Goal: Task Accomplishment & Management: Complete application form

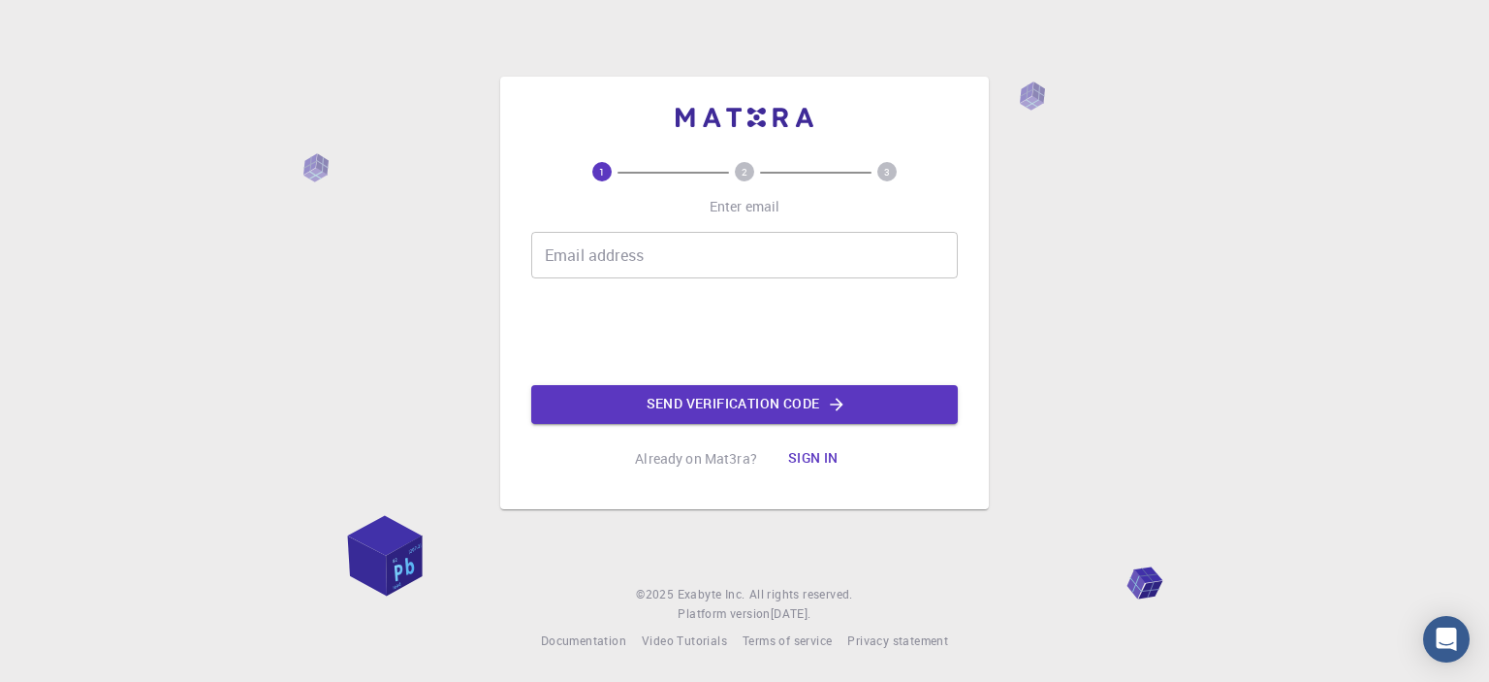
click at [703, 253] on input "Email address" at bounding box center [744, 255] width 427 height 47
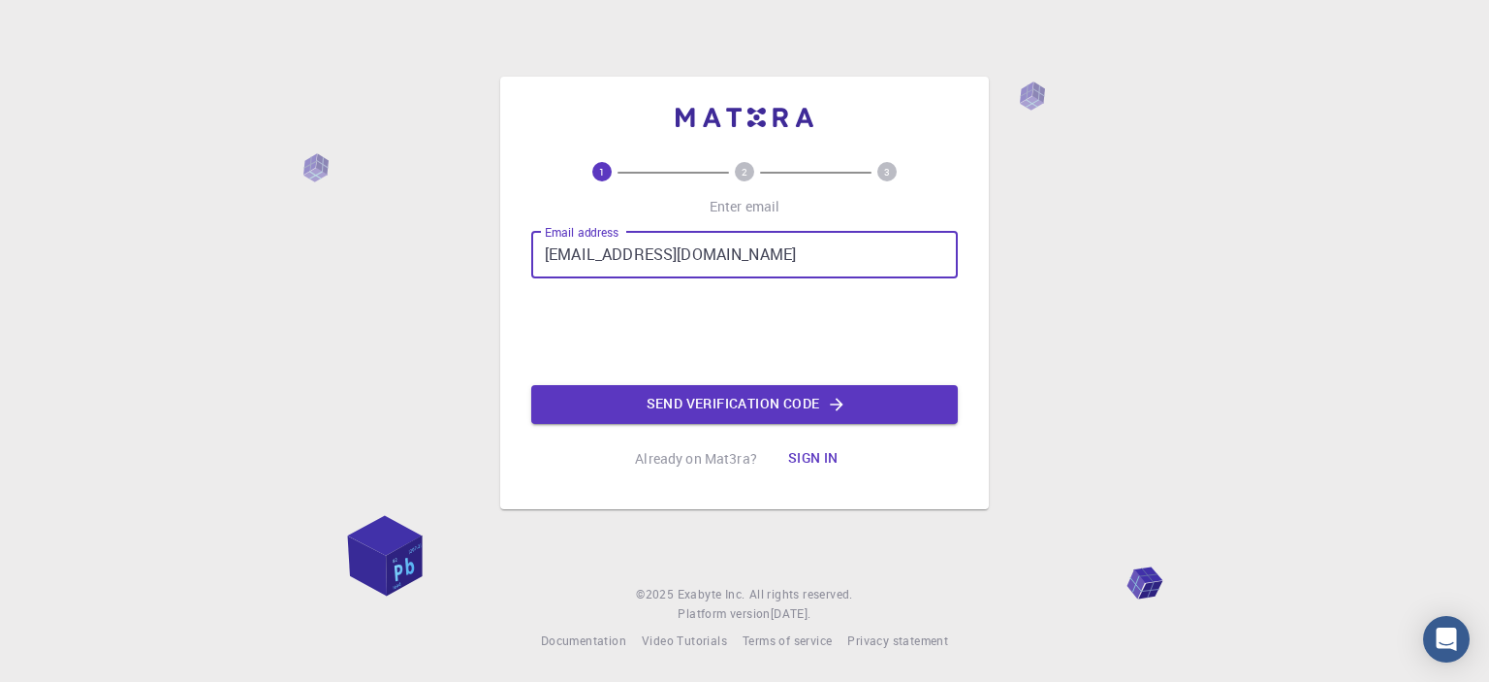
type input "[EMAIL_ADDRESS][DOMAIN_NAME]"
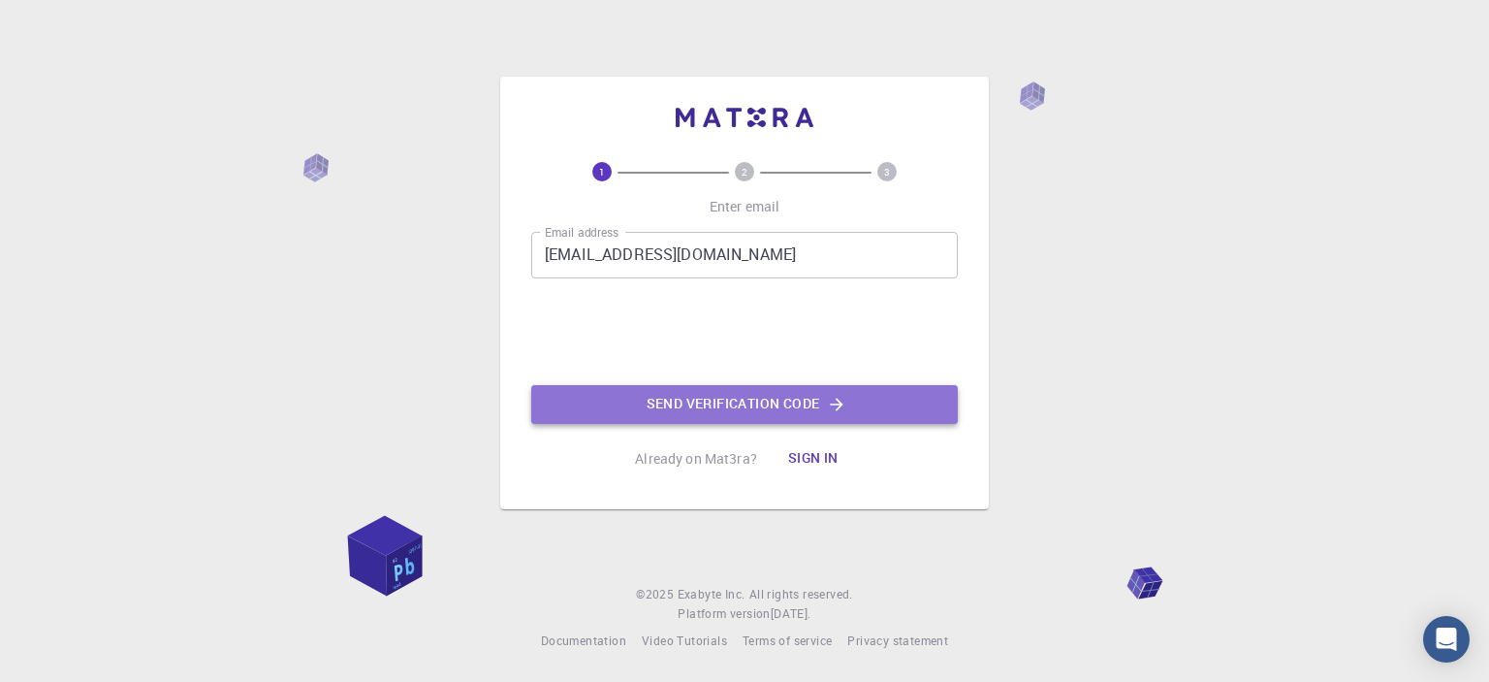
click at [904, 416] on button "Send verification code" at bounding box center [744, 404] width 427 height 39
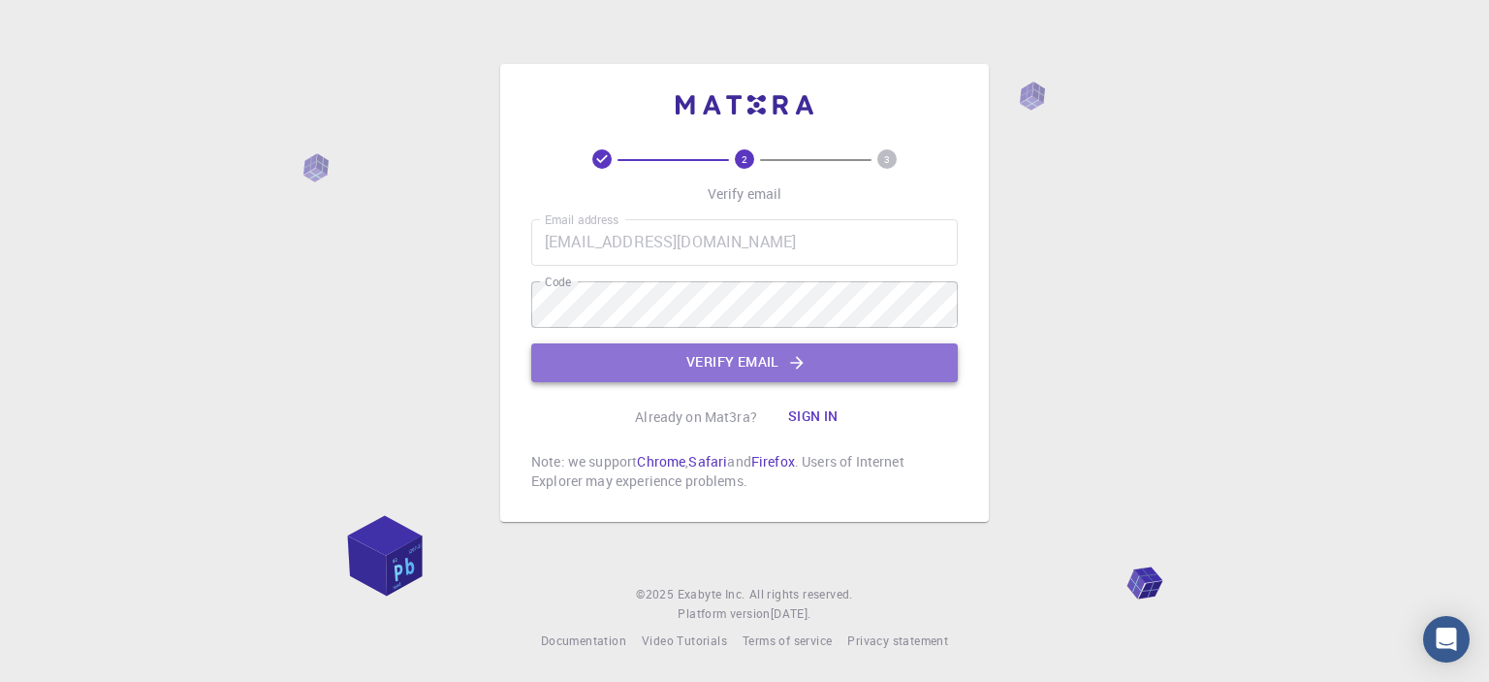
click at [732, 371] on button "Verify email" at bounding box center [744, 362] width 427 height 39
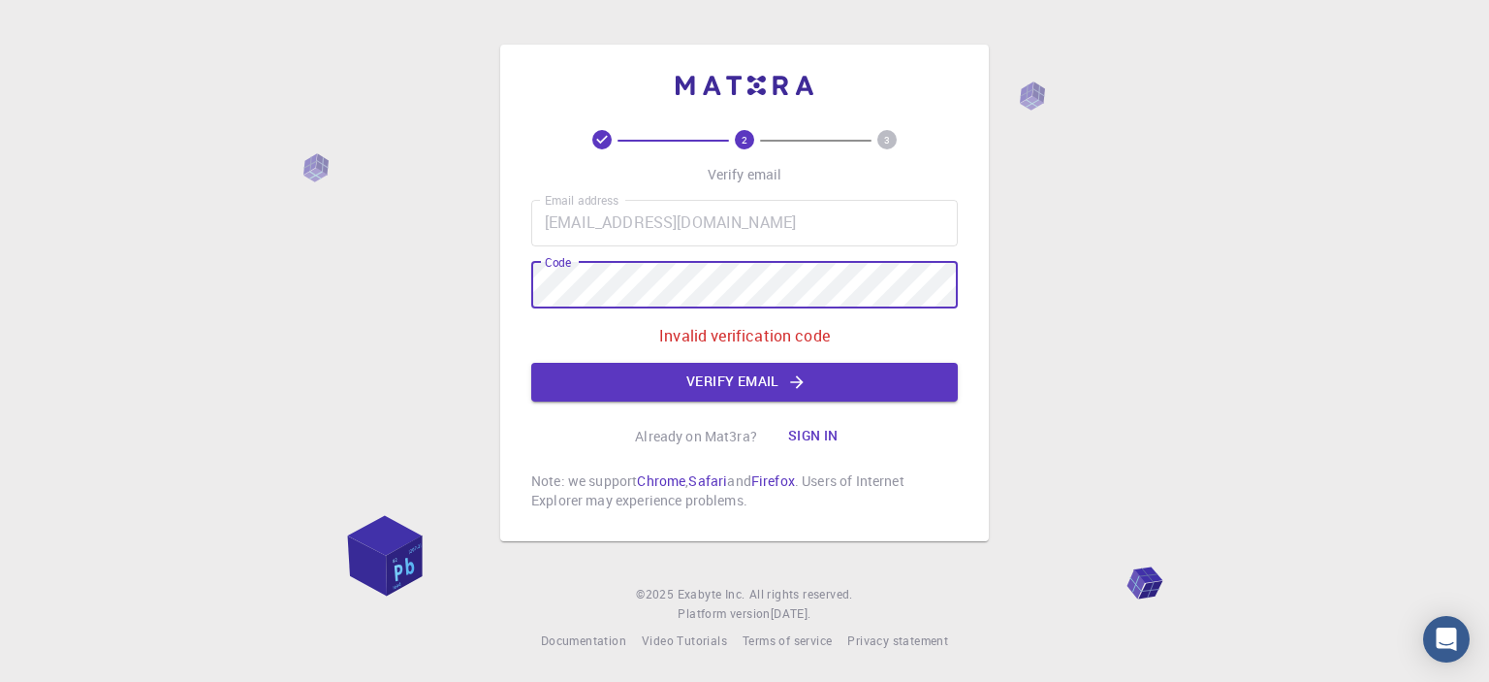
click at [476, 293] on div "2 3 Verify email Email address [EMAIL_ADDRESS][DOMAIN_NAME] Email address Code …" at bounding box center [744, 341] width 1489 height 682
click at [776, 377] on button "Verify email" at bounding box center [744, 382] width 427 height 39
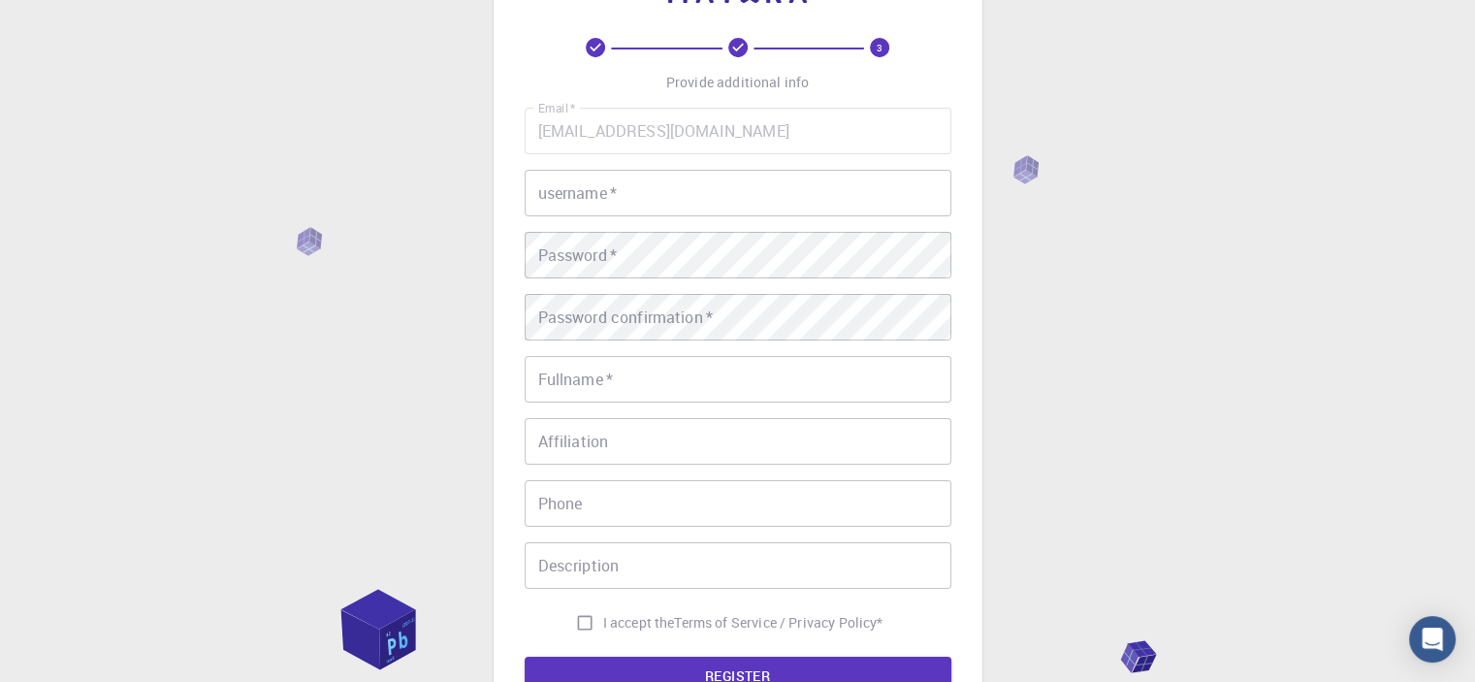
scroll to position [194, 0]
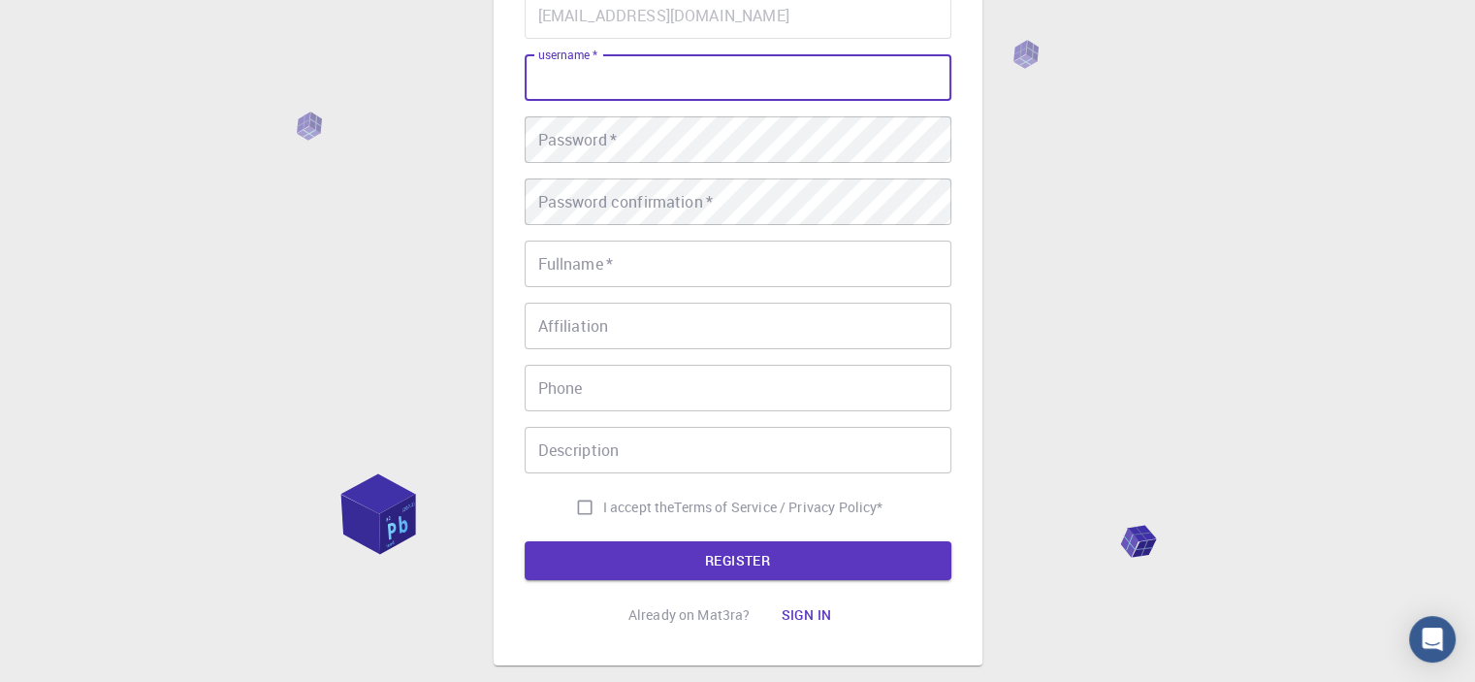
click at [613, 96] on input "username   *" at bounding box center [737, 77] width 427 height 47
type input "P"
type input "TSPS"
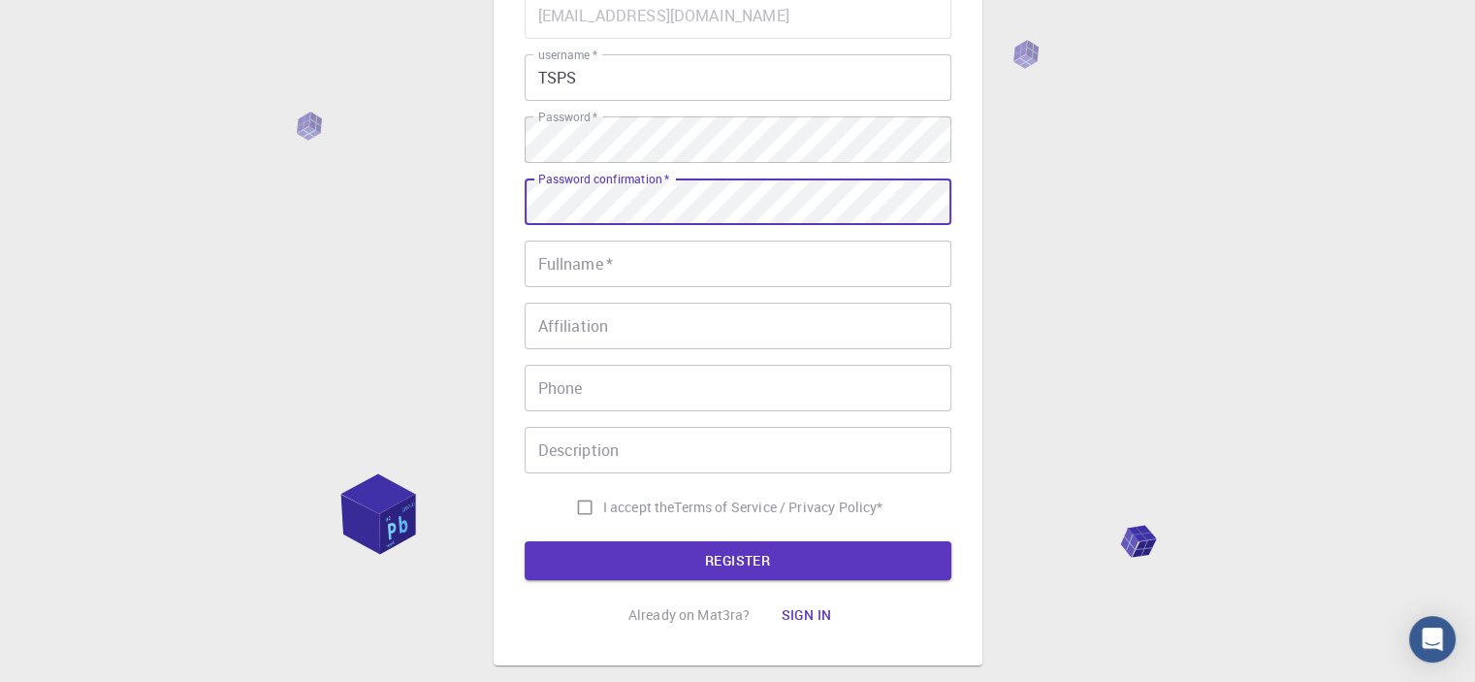
click at [652, 255] on input "Fullname   *" at bounding box center [737, 263] width 427 height 47
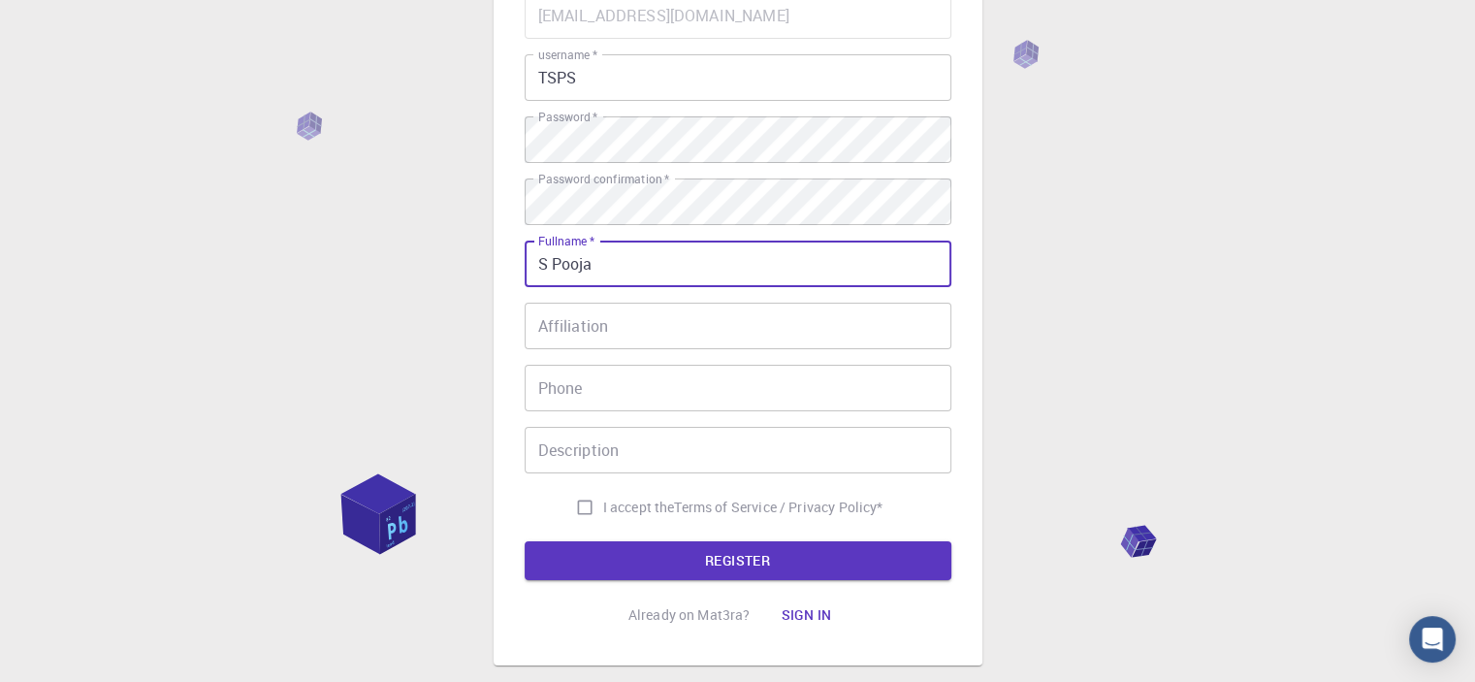
type input "S Pooja"
click at [650, 331] on input "Affiliation" at bounding box center [737, 325] width 427 height 47
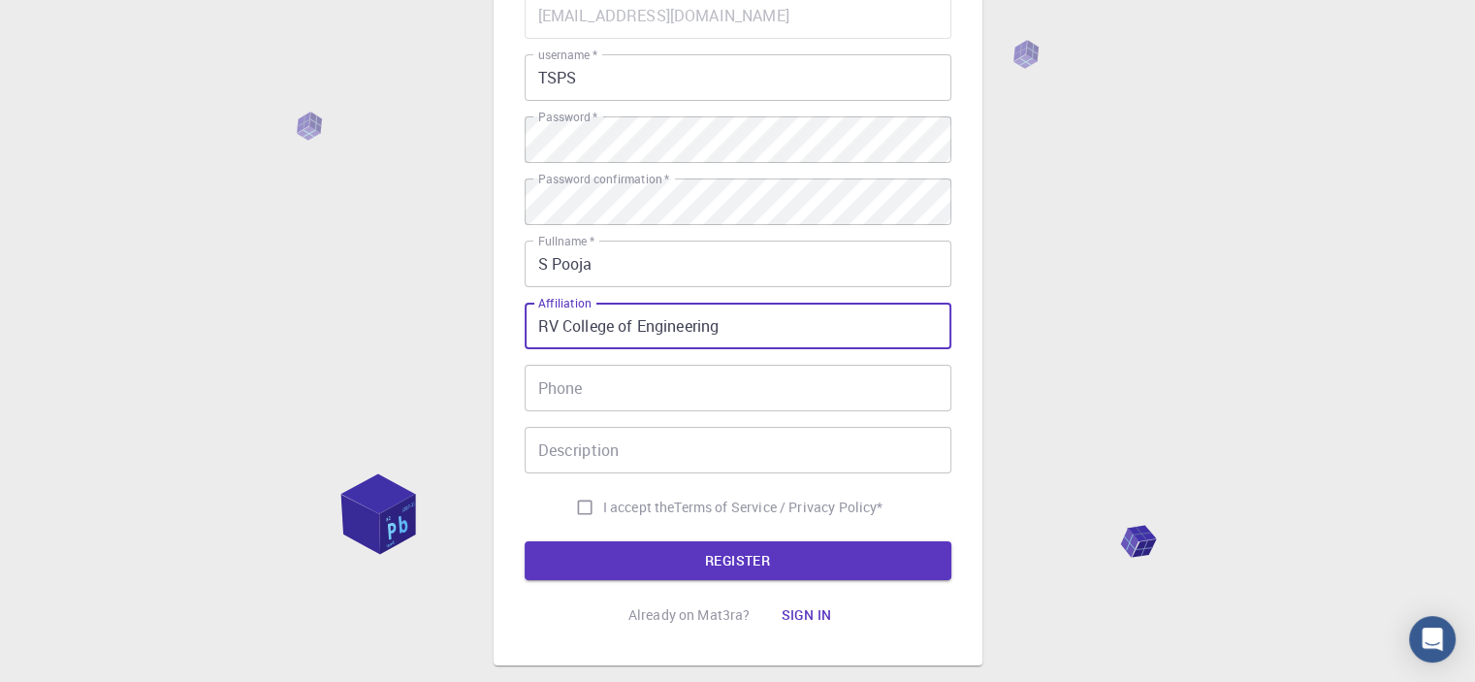
type input "RV College of Engineering"
click at [632, 384] on input "Phone" at bounding box center [737, 388] width 427 height 47
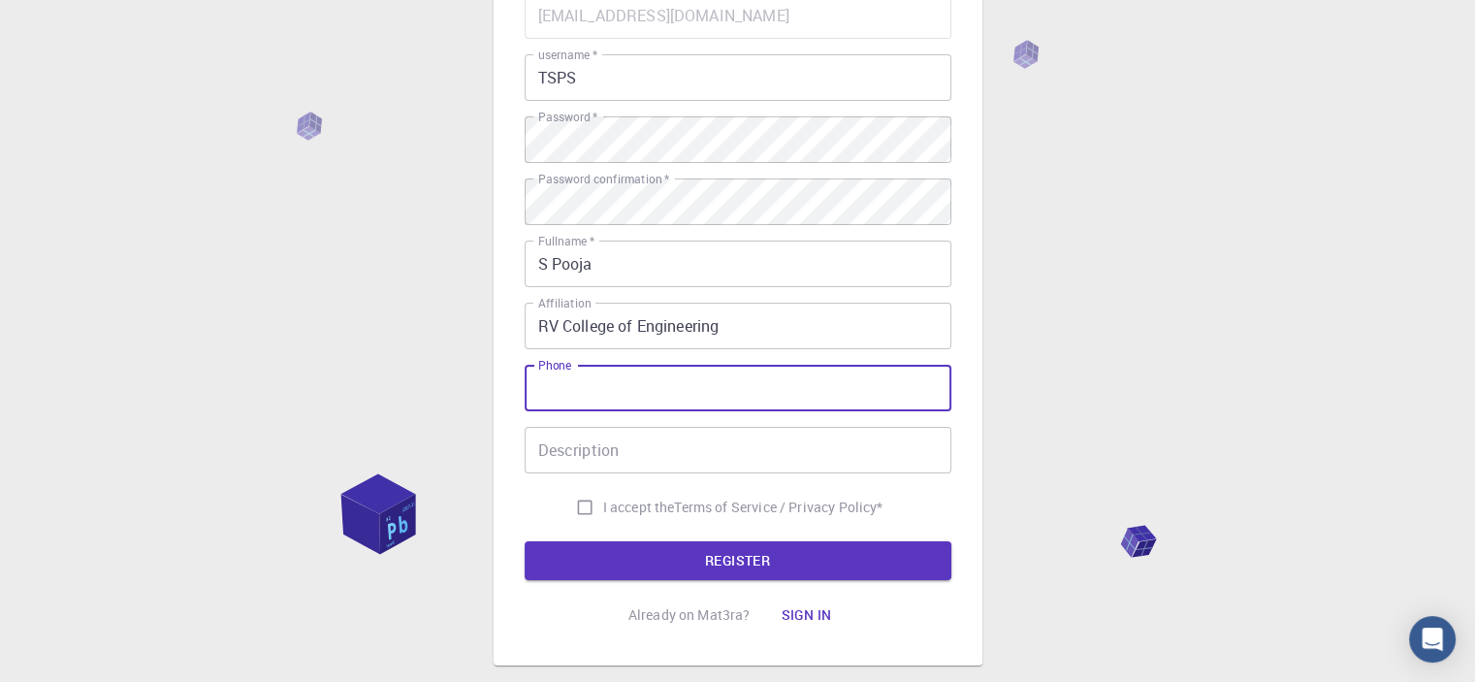
click at [605, 441] on div "Description Description" at bounding box center [737, 450] width 427 height 47
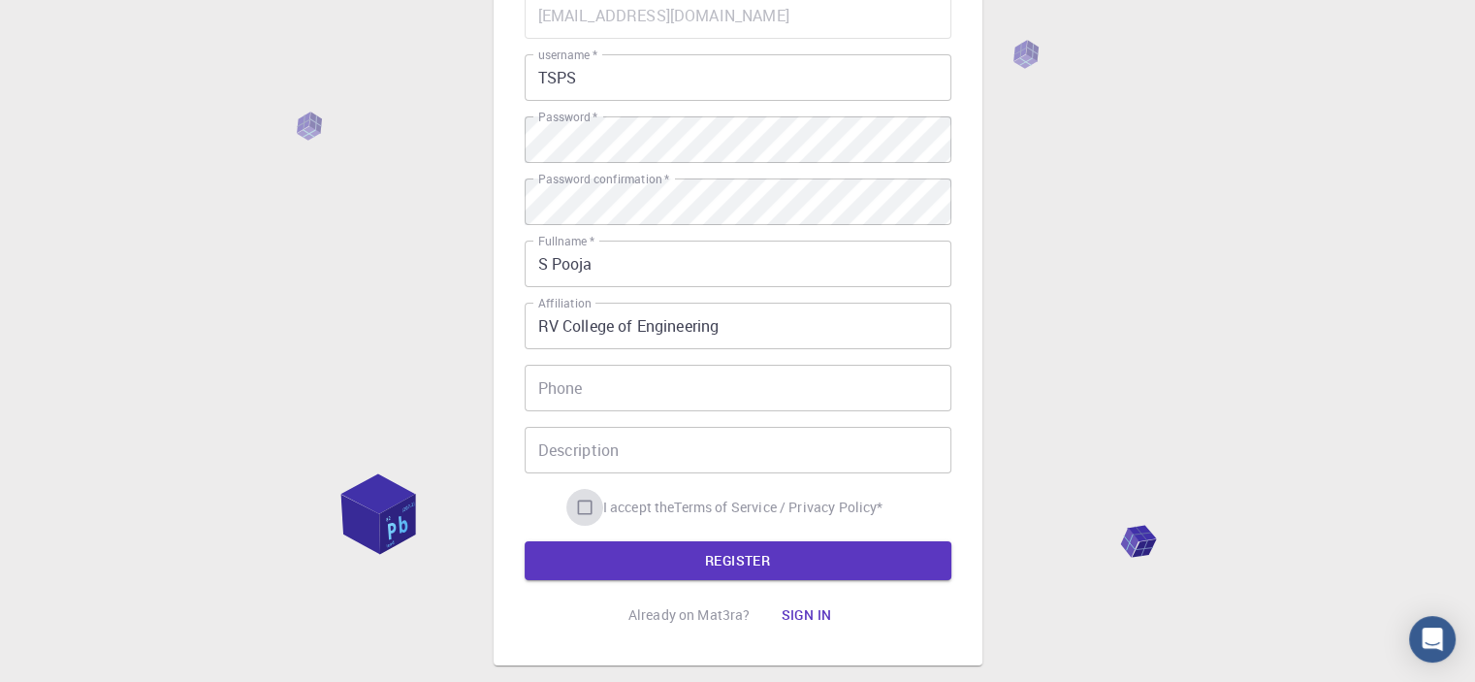
click at [578, 507] on input "I accept the Terms of Service / Privacy Policy *" at bounding box center [584, 507] width 37 height 37
checkbox input "true"
click at [624, 460] on input "Description" at bounding box center [737, 450] width 427 height 47
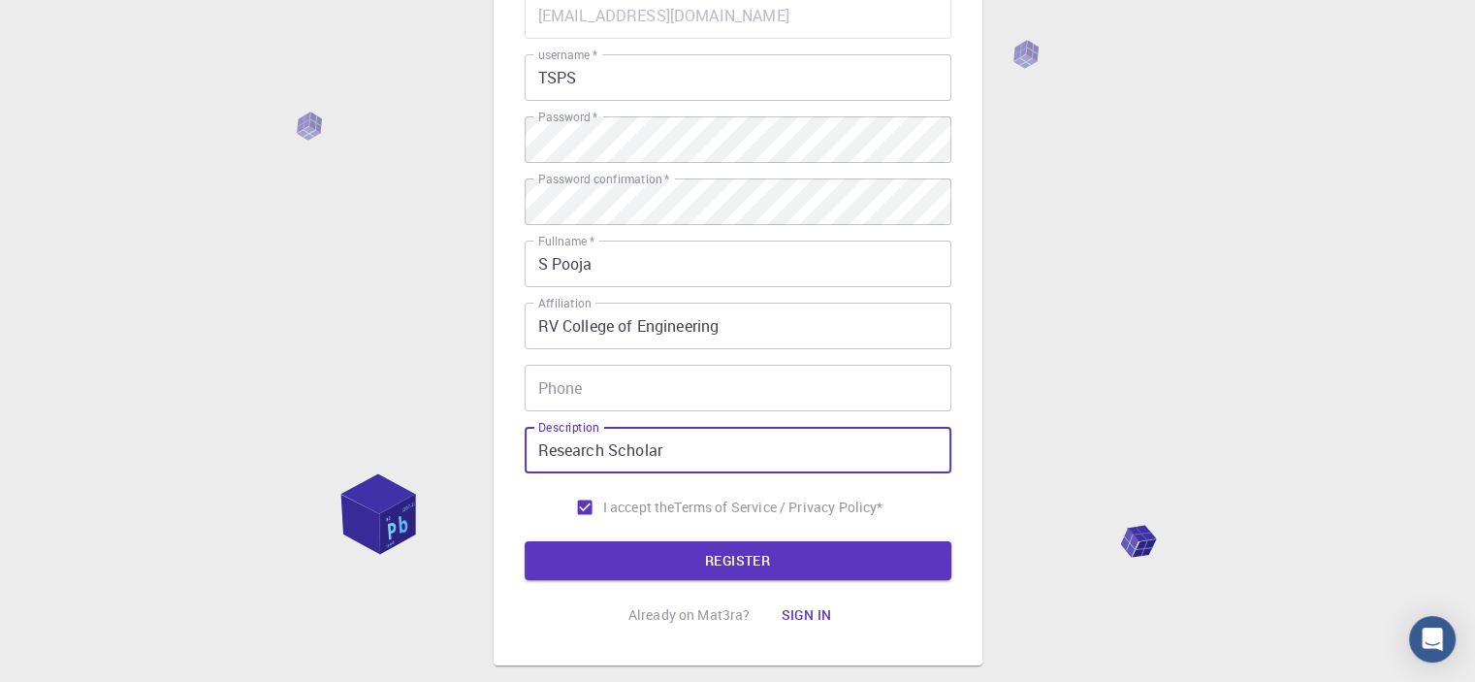
type input "Research Scholar"
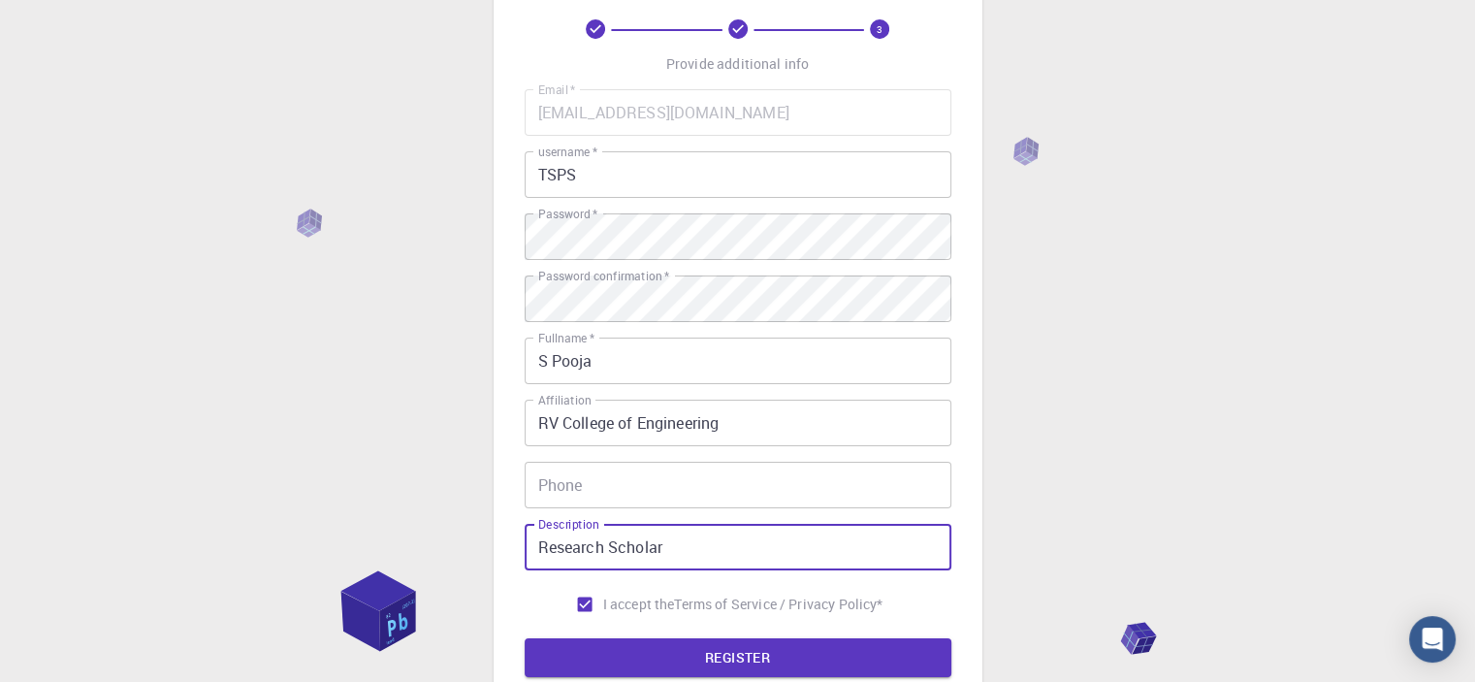
scroll to position [304, 0]
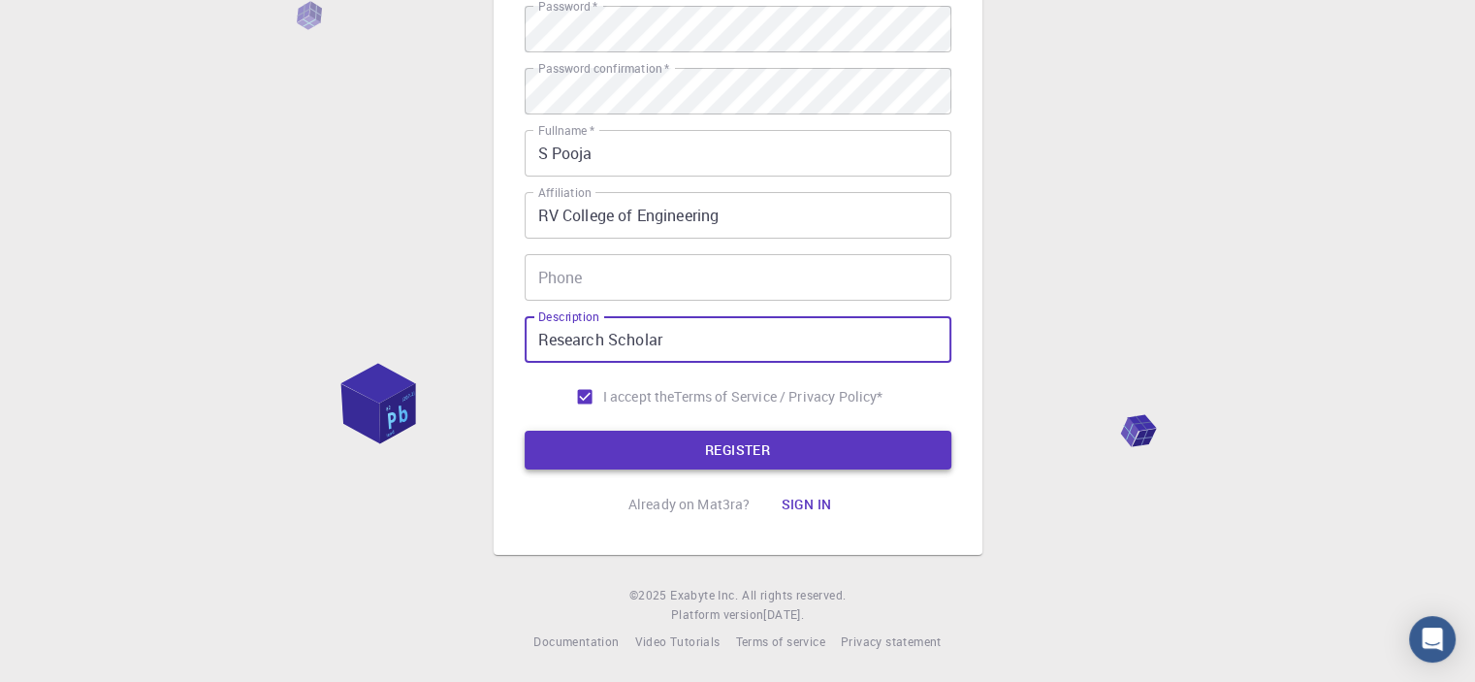
click at [728, 451] on button "REGISTER" at bounding box center [737, 449] width 427 height 39
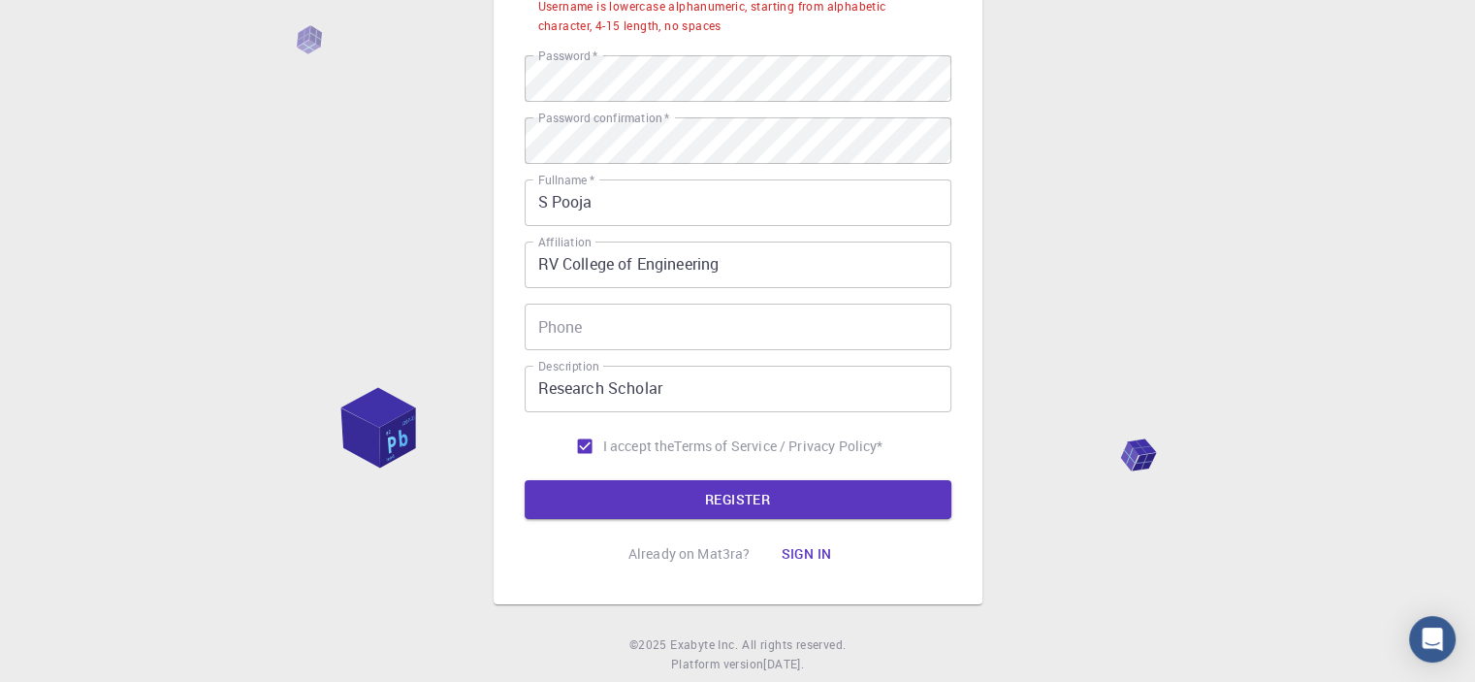
scroll to position [354, 0]
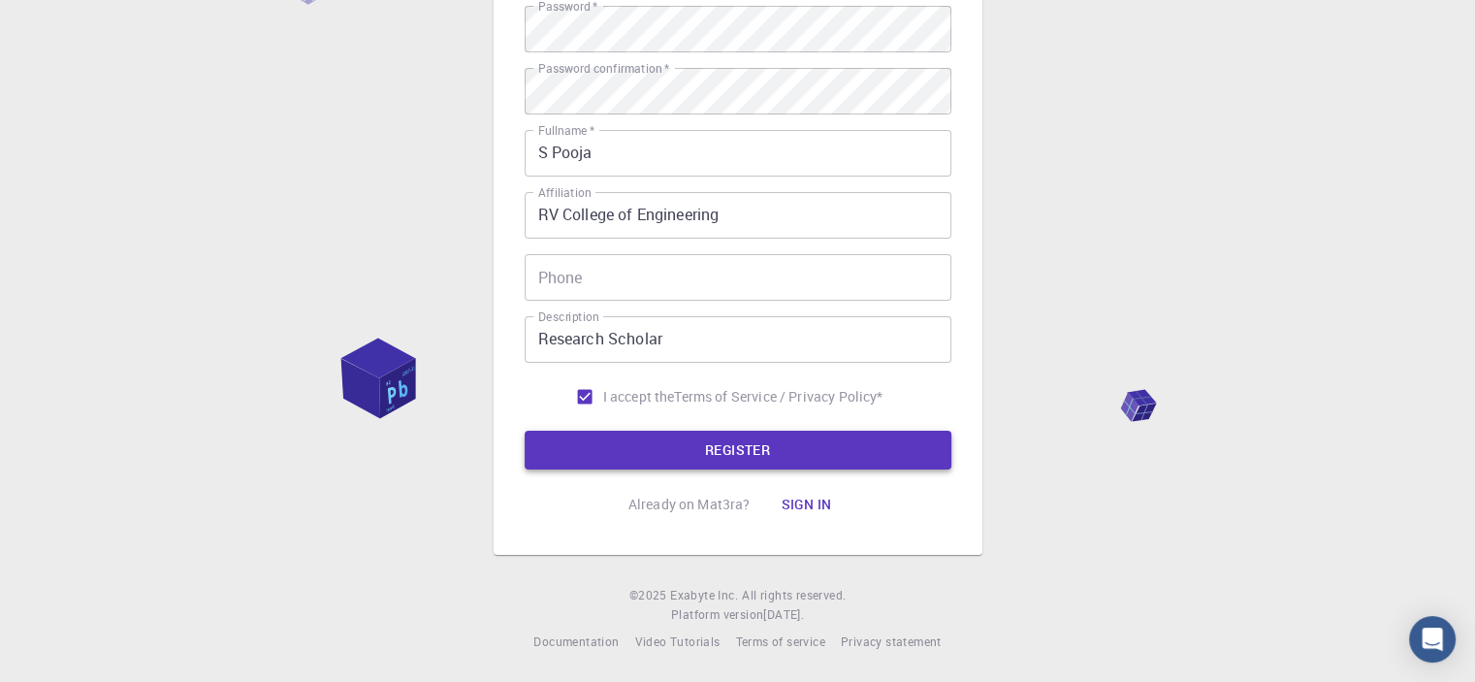
click at [760, 460] on button "REGISTER" at bounding box center [737, 449] width 427 height 39
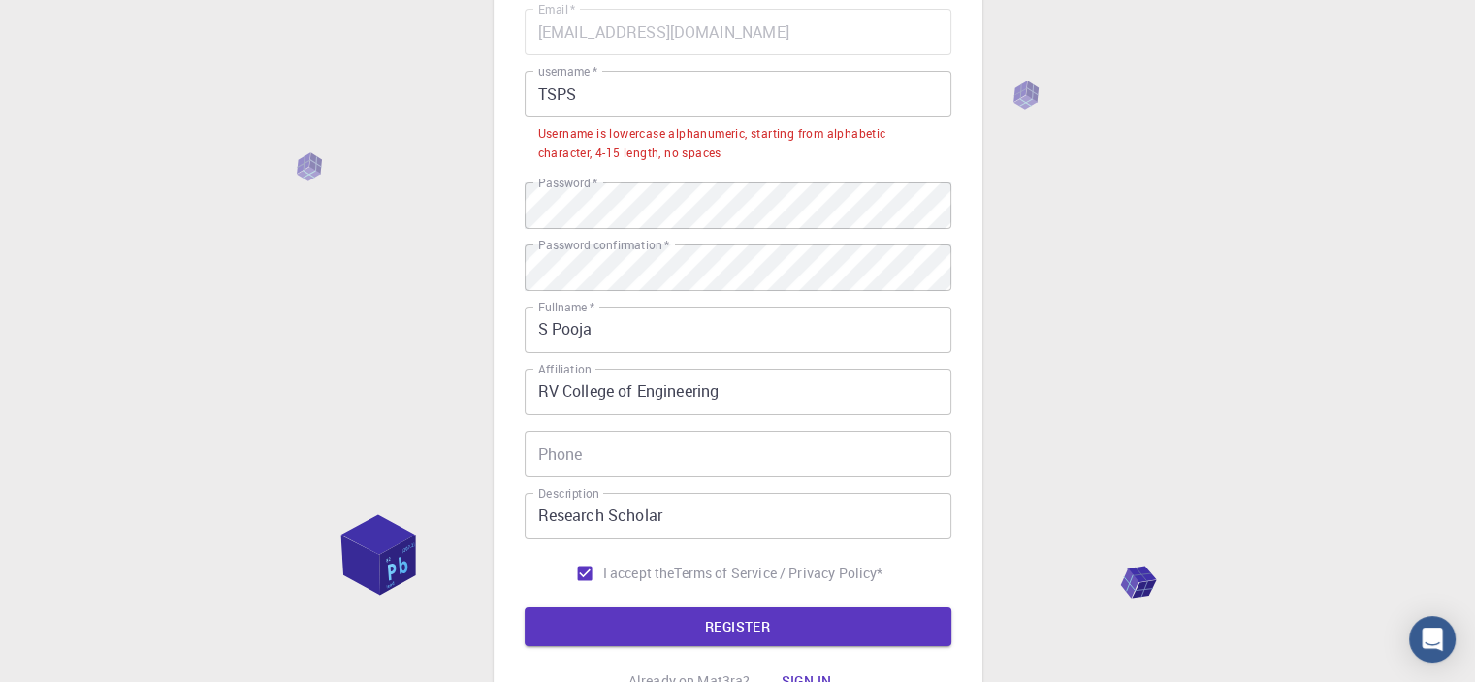
scroll to position [63, 0]
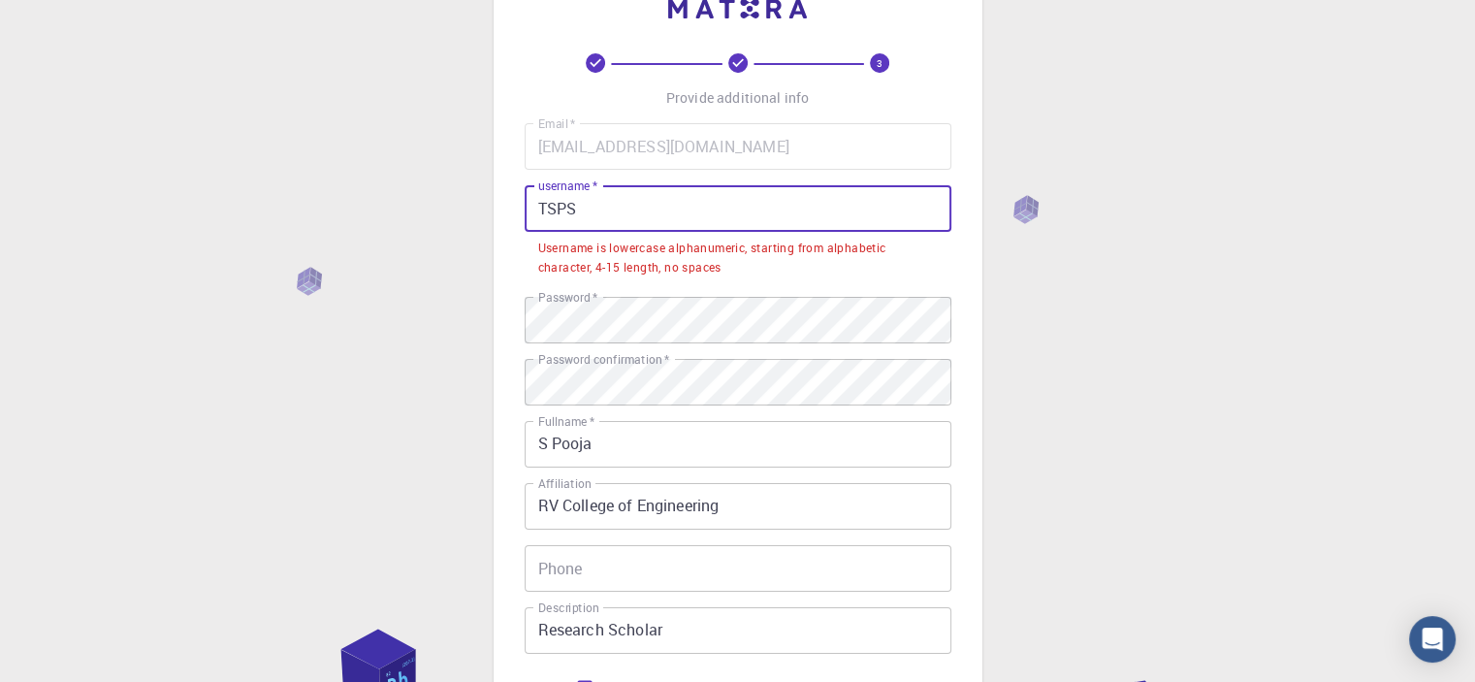
drag, startPoint x: 586, startPoint y: 201, endPoint x: 552, endPoint y: 206, distance: 34.4
click at [552, 206] on input "TSPS" at bounding box center [737, 208] width 427 height 47
click at [612, 210] on input "TSPS" at bounding box center [737, 208] width 427 height 47
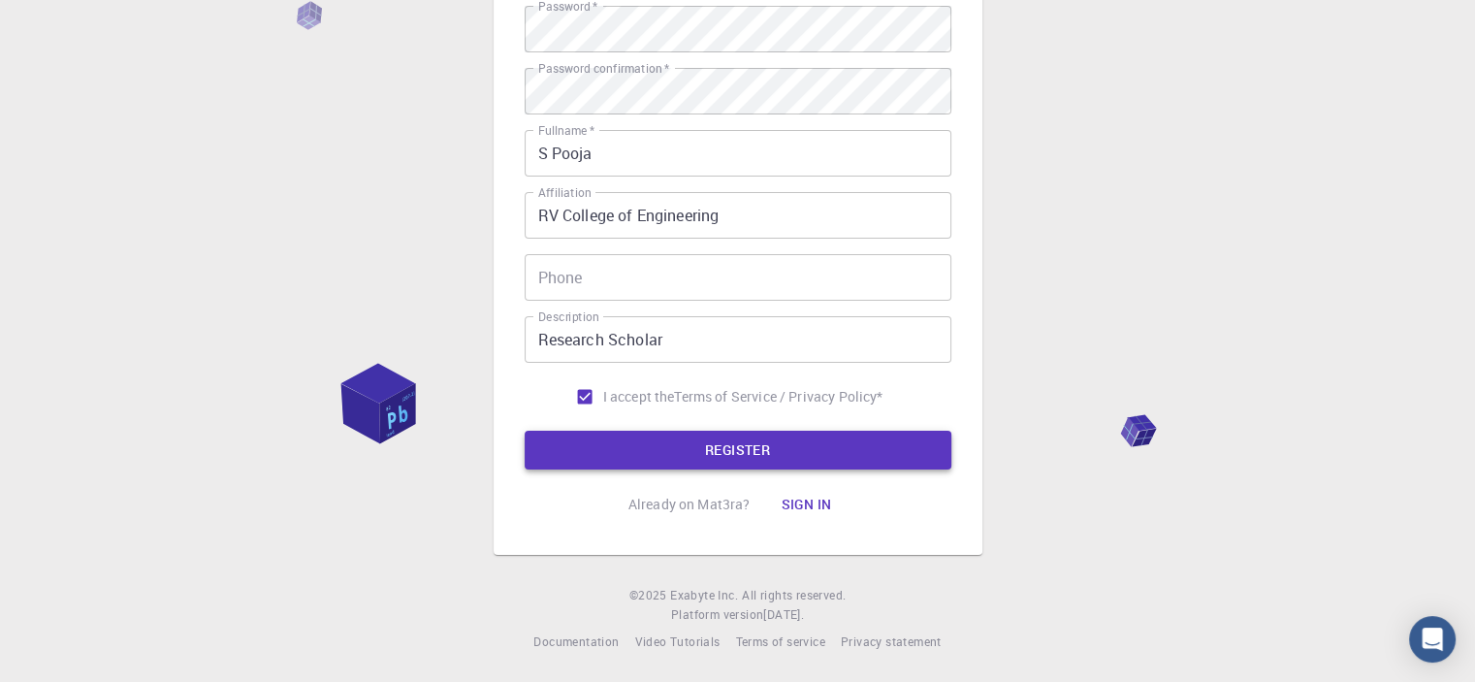
click at [762, 460] on button "REGISTER" at bounding box center [737, 449] width 427 height 39
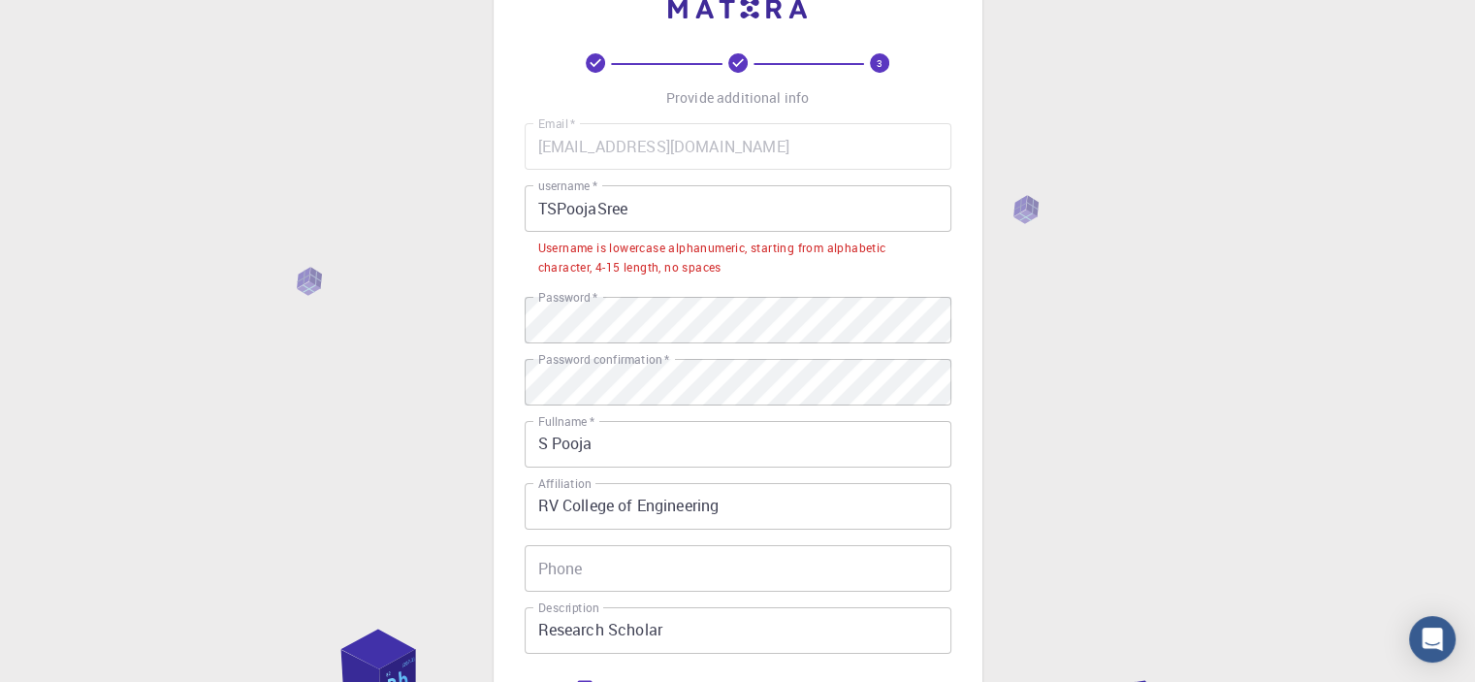
click at [656, 213] on input "TSPoojaSree" at bounding box center [737, 208] width 427 height 47
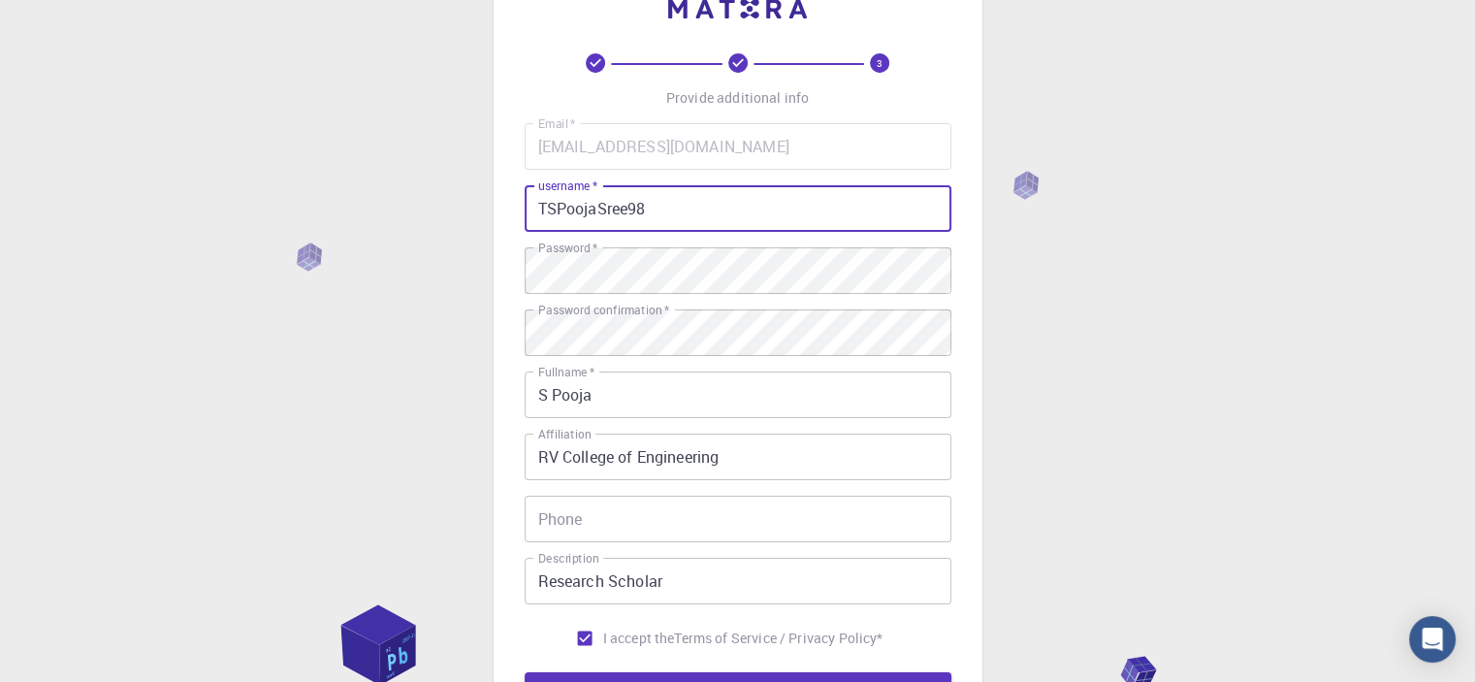
scroll to position [160, 0]
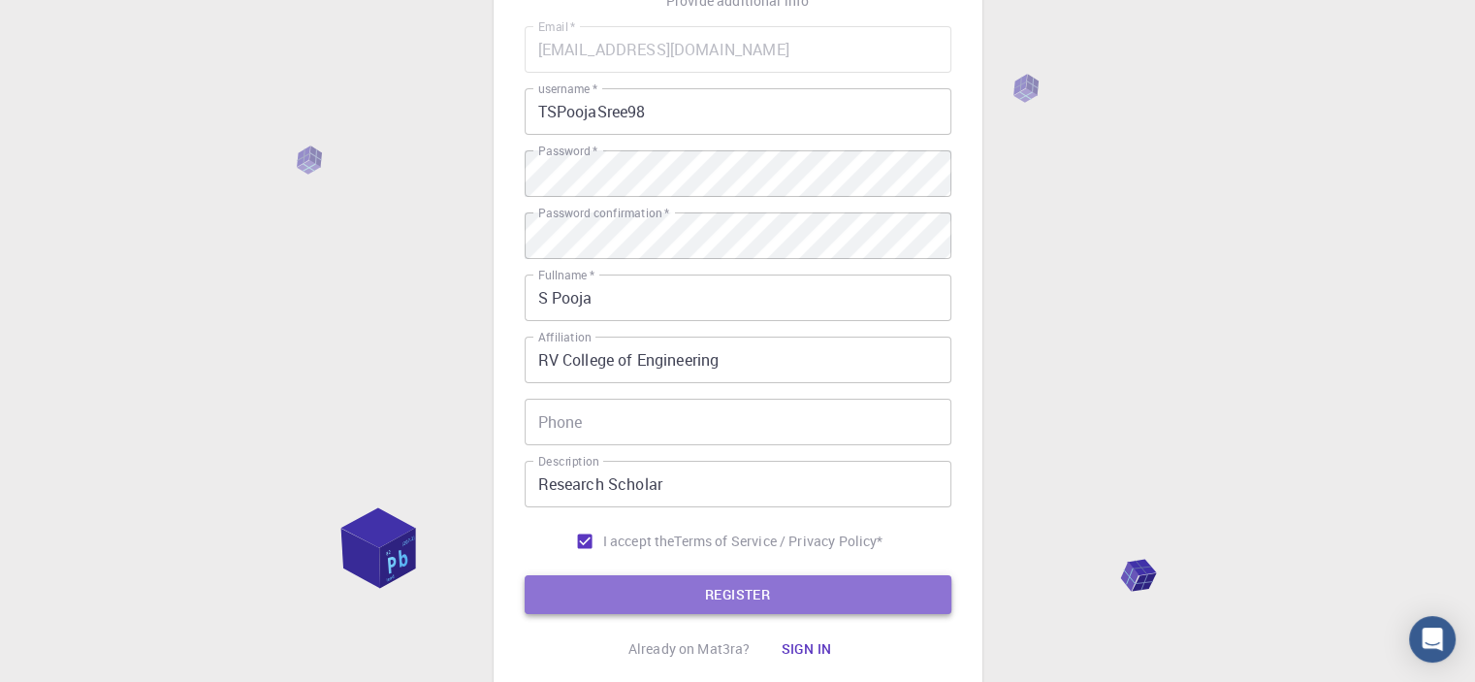
click at [713, 587] on button "REGISTER" at bounding box center [737, 594] width 427 height 39
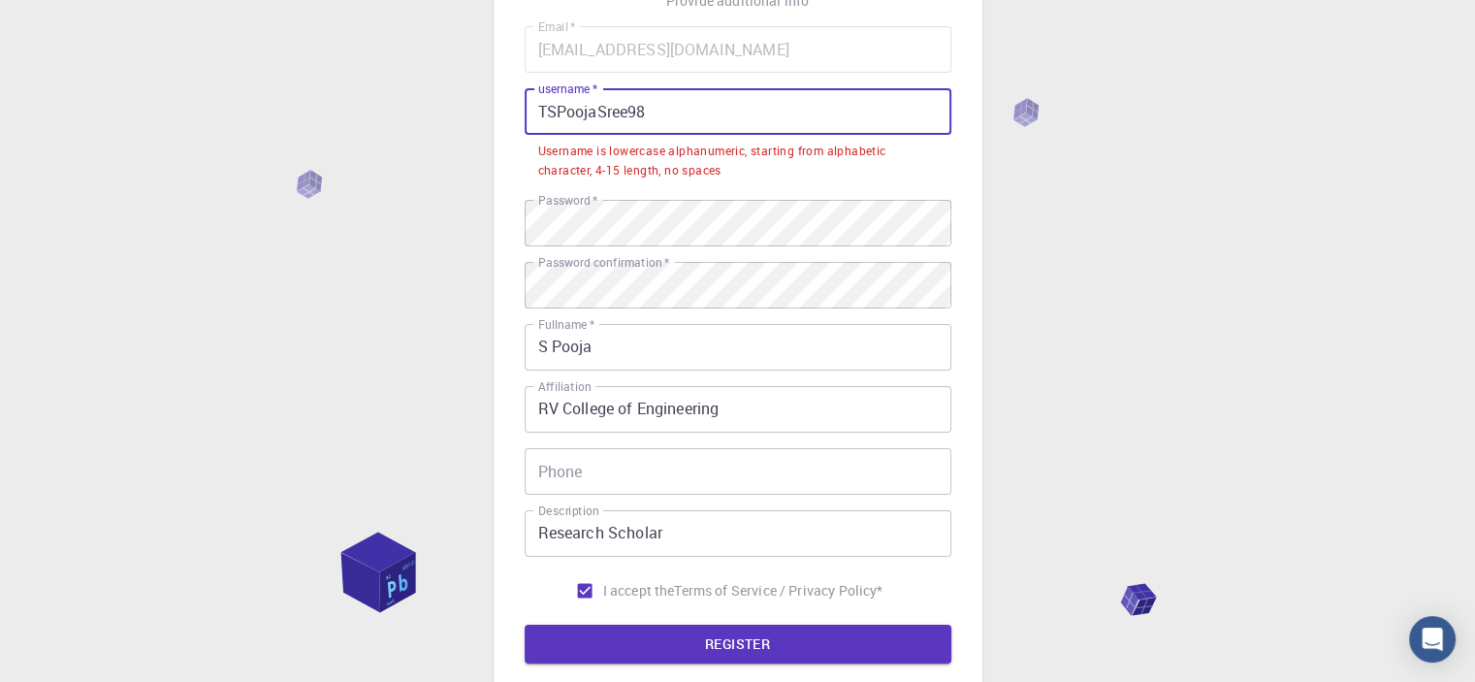
drag, startPoint x: 626, startPoint y: 111, endPoint x: 515, endPoint y: 113, distance: 111.5
click at [515, 113] on div "3 Provide additional info Email   * [EMAIL_ADDRESS][DOMAIN_NAME] Email   * user…" at bounding box center [737, 309] width 489 height 877
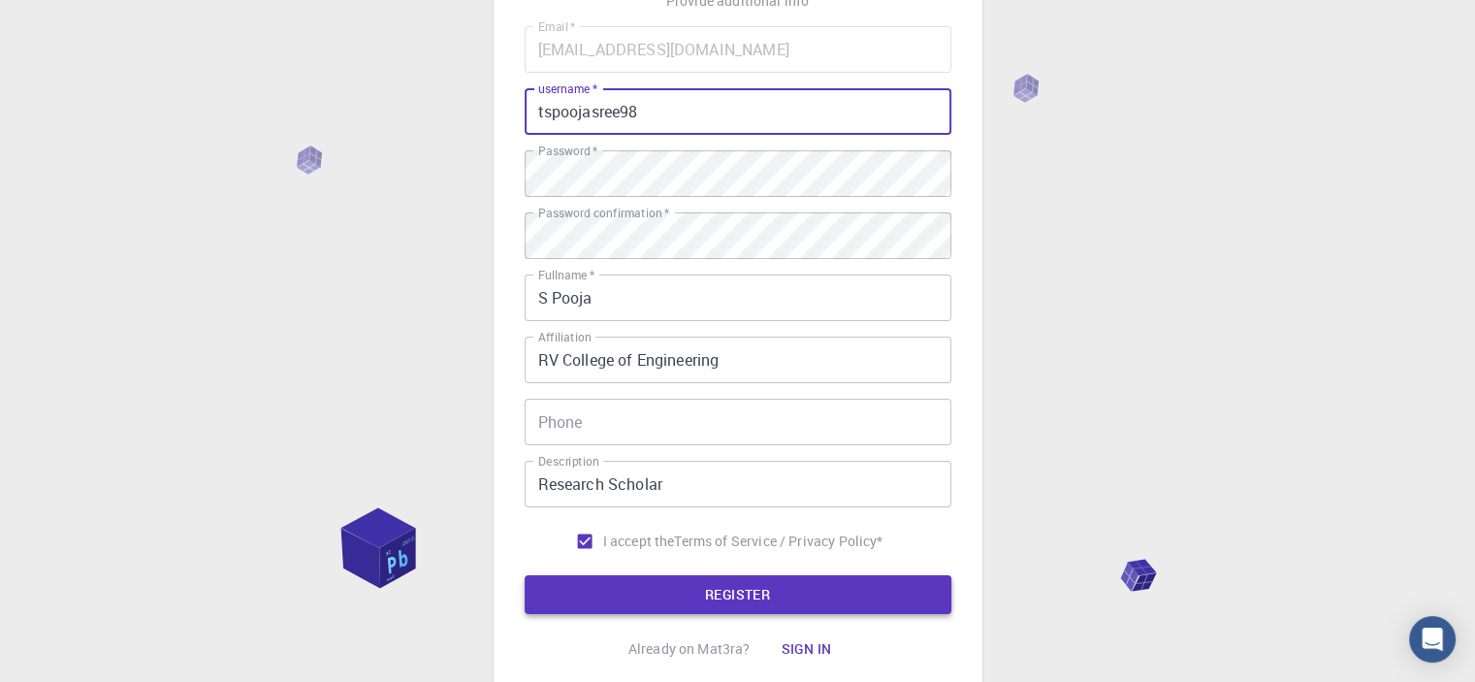
type input "tspoojasree98"
click at [717, 592] on button "REGISTER" at bounding box center [737, 594] width 427 height 39
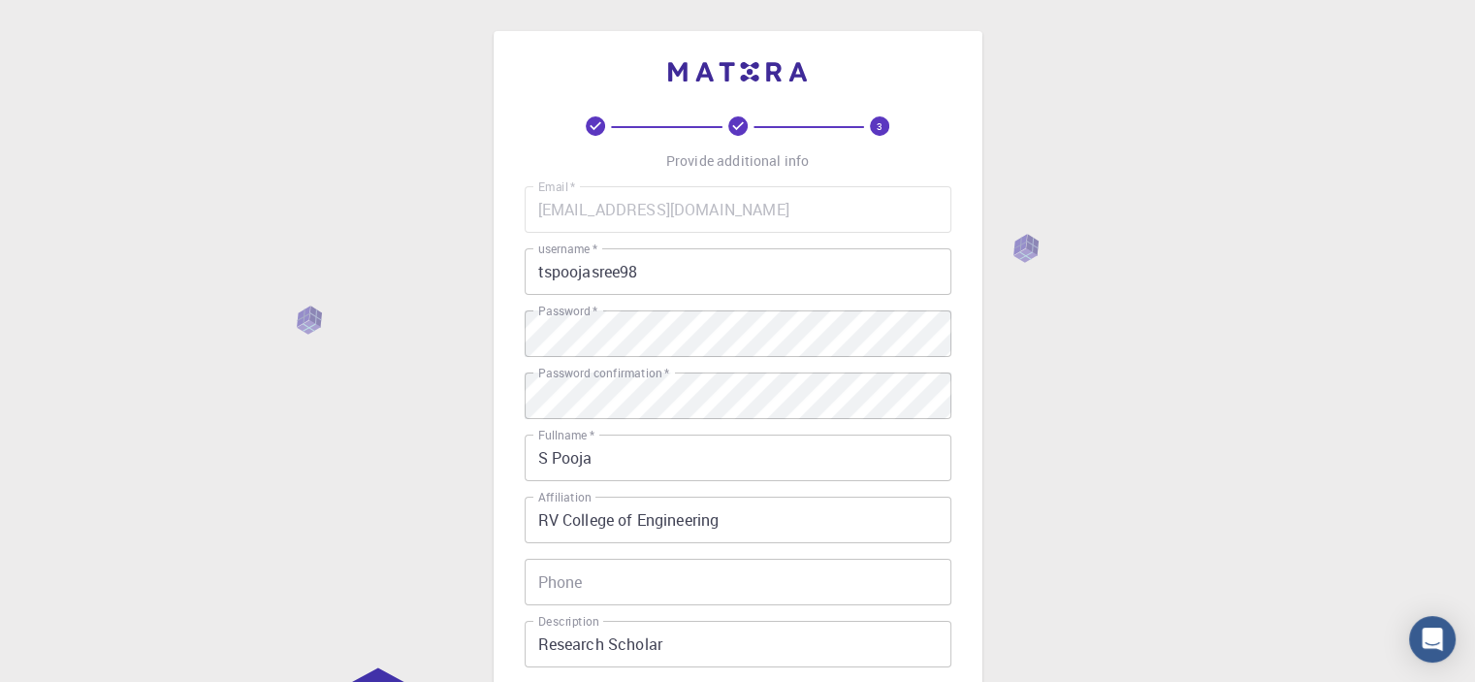
scroll to position [291, 0]
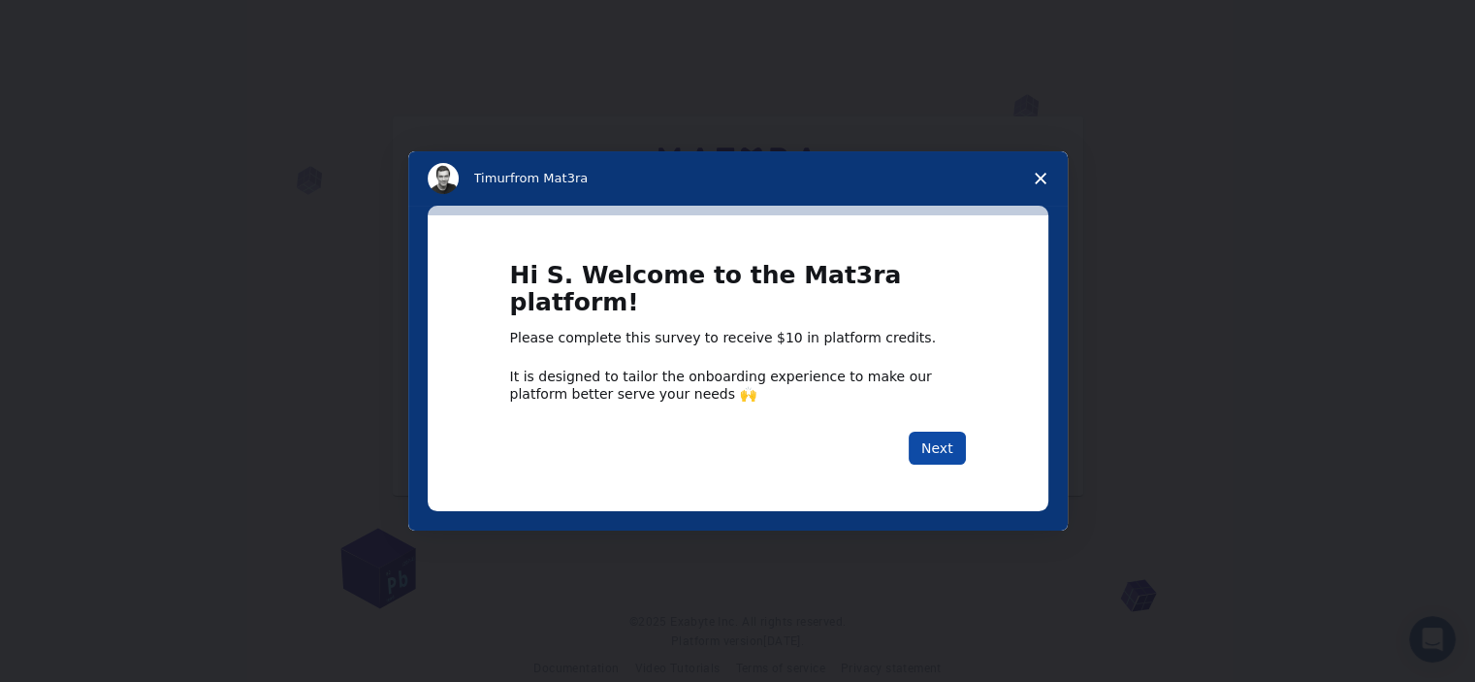
click at [931, 431] on button "Next" at bounding box center [936, 447] width 57 height 33
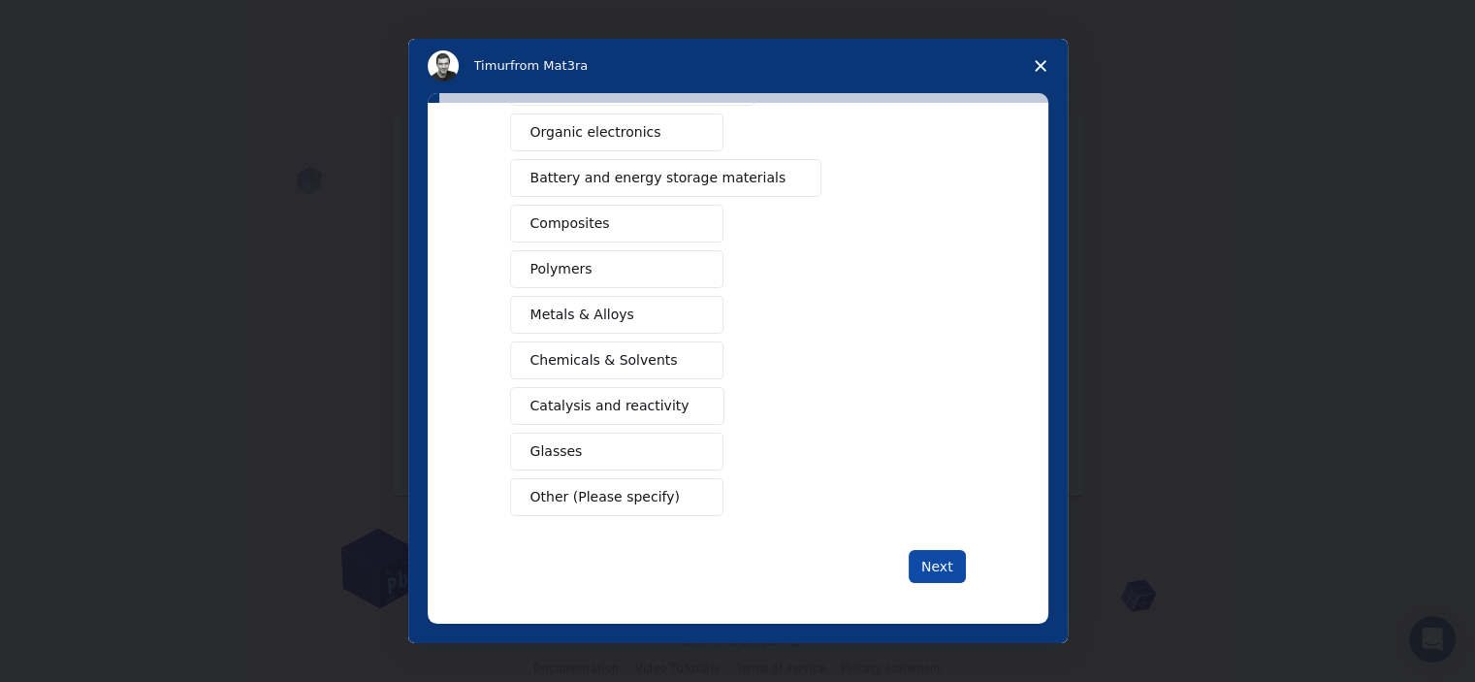
click at [926, 557] on button "Next" at bounding box center [936, 566] width 57 height 33
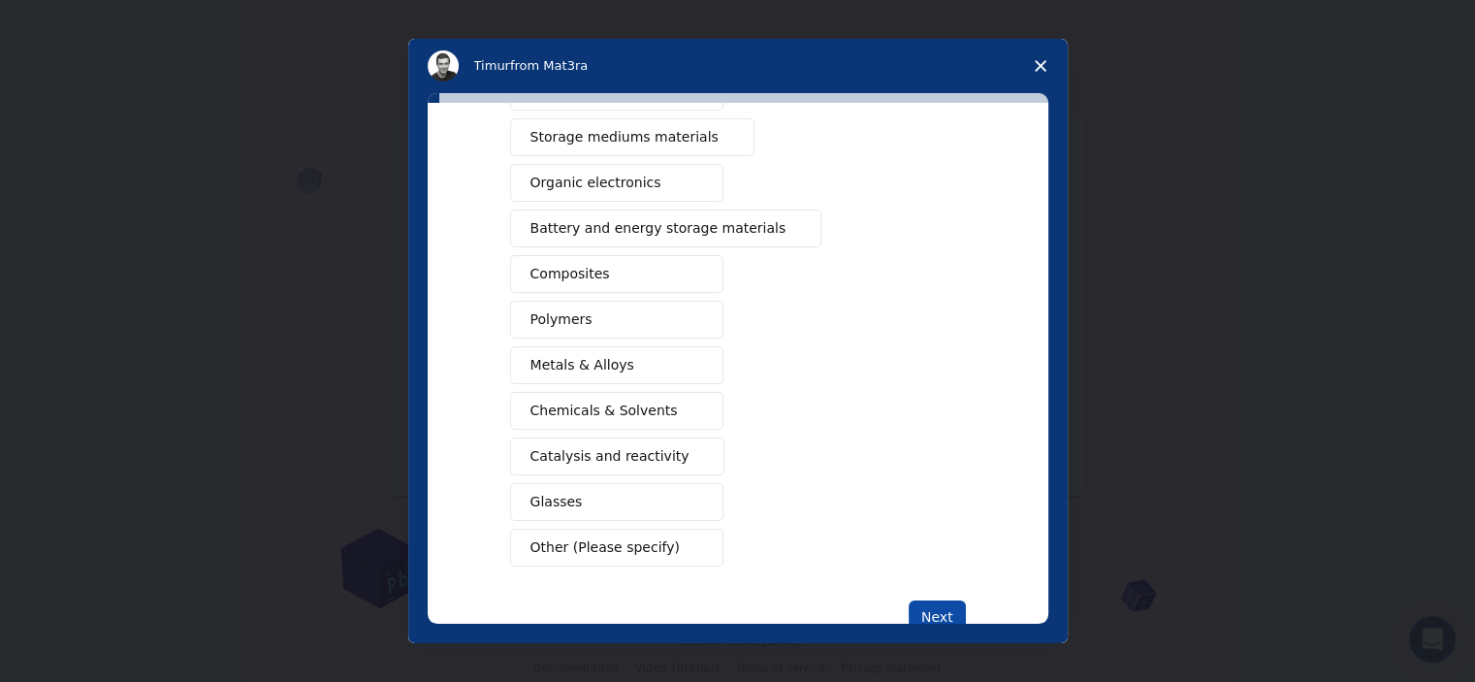
scroll to position [271, 0]
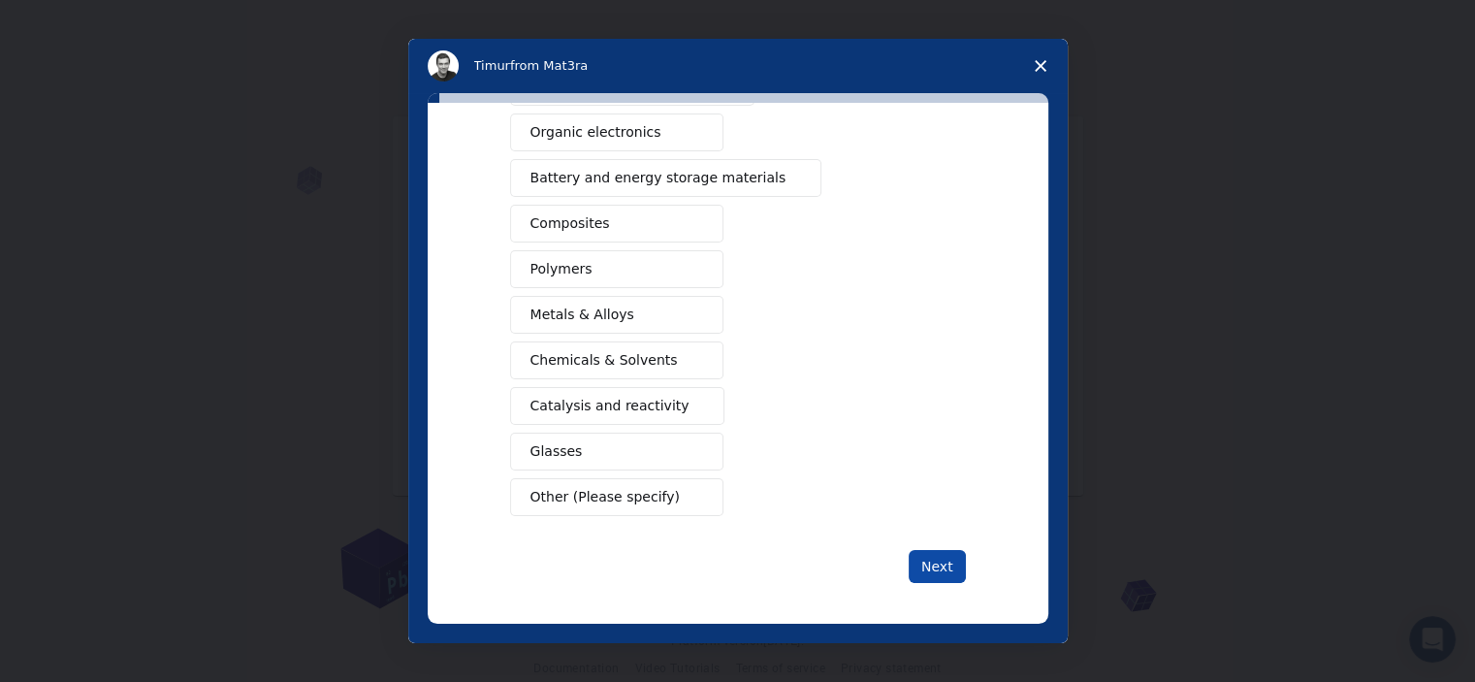
click at [930, 550] on button "Next" at bounding box center [936, 566] width 57 height 33
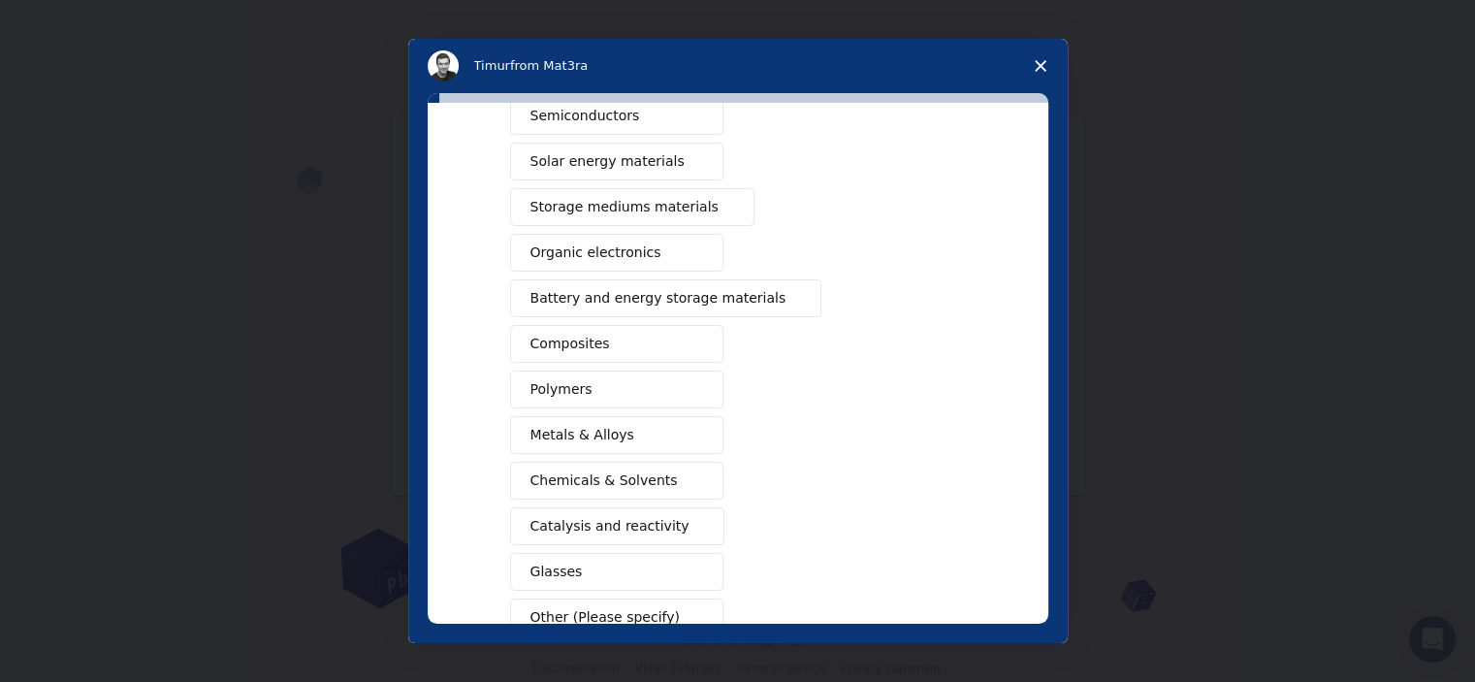
scroll to position [0, 0]
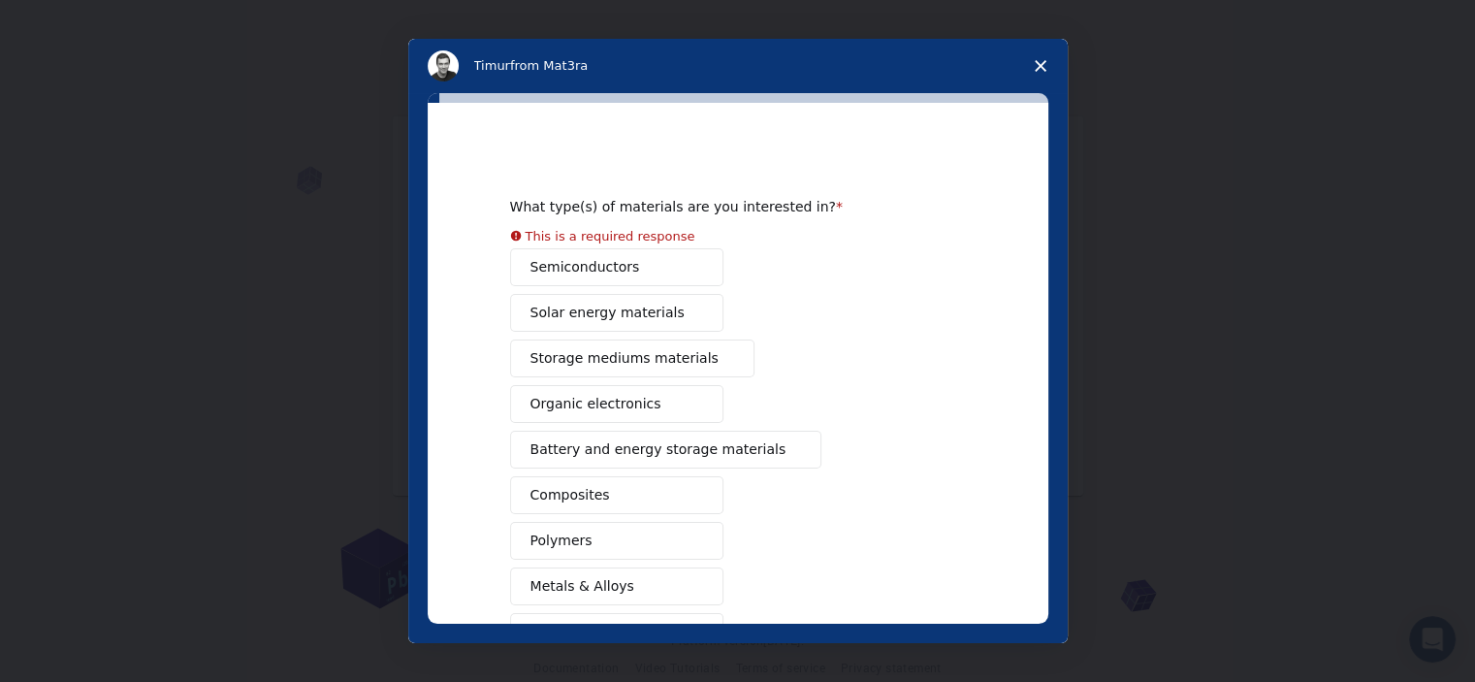
click at [1043, 61] on polygon "Close survey" at bounding box center [1040, 66] width 12 height 12
